Goal: Register for event/course

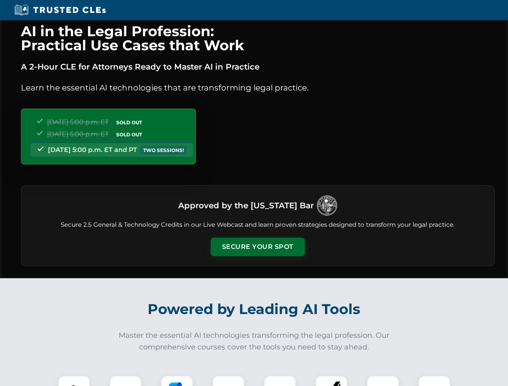
click at [258, 247] on button "Secure Your Spot" at bounding box center [258, 247] width 94 height 19
click at [74, 381] on img at bounding box center [73, 391] width 23 height 23
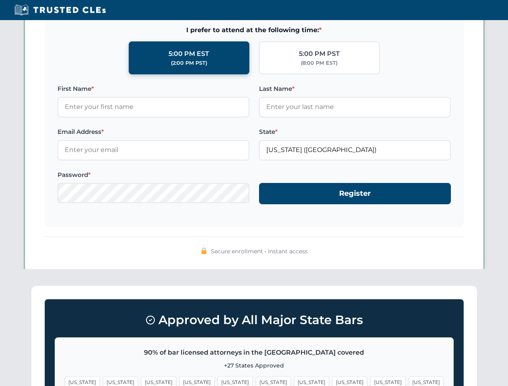
click at [294, 381] on span "[US_STATE]" at bounding box center [311, 383] width 35 height 12
click at [371, 381] on span "[US_STATE]" at bounding box center [388, 383] width 35 height 12
